Goal: Navigation & Orientation: Find specific page/section

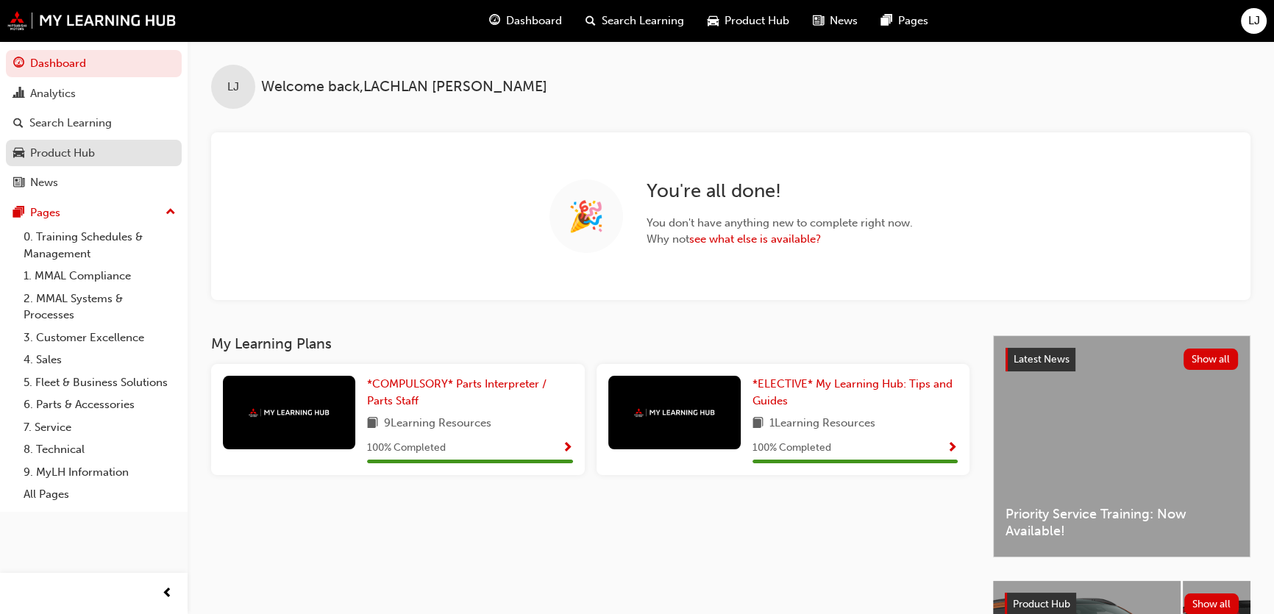
click at [83, 147] on div "Product Hub" at bounding box center [62, 153] width 65 height 17
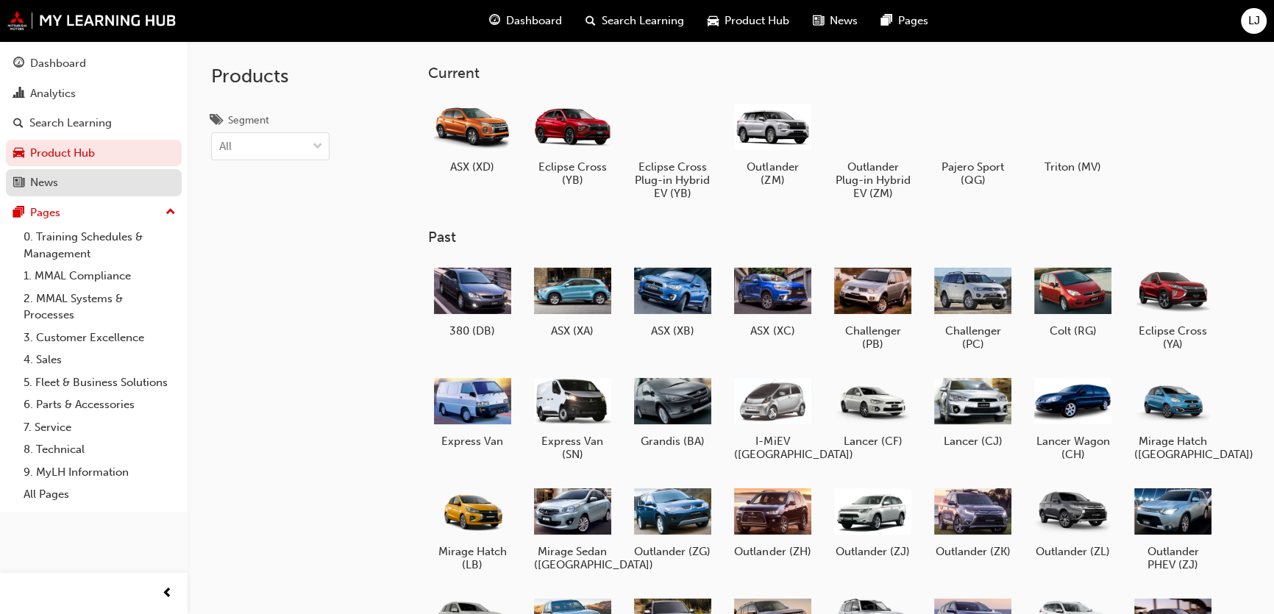
click at [132, 176] on div "News" at bounding box center [93, 183] width 161 height 18
